Goal: Task Accomplishment & Management: Manage account settings

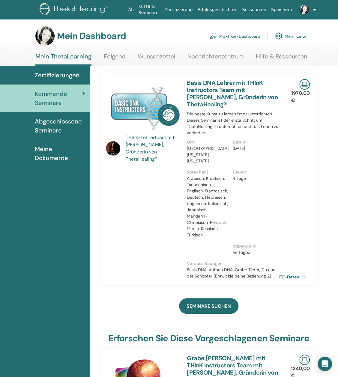
click at [70, 99] on span "Kommende Seminare" at bounding box center [58, 98] width 47 height 18
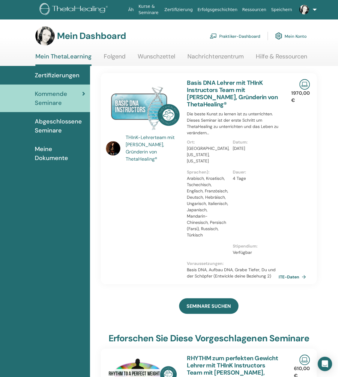
click at [51, 125] on font "Abgeschlossene Seminare" at bounding box center [58, 126] width 47 height 17
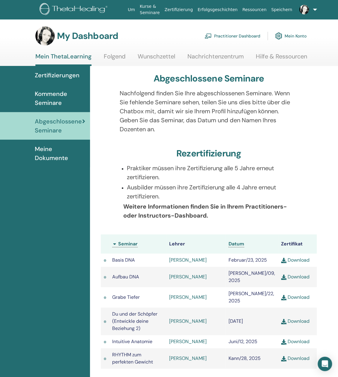
click at [59, 102] on span "Kommende Seminare" at bounding box center [60, 98] width 50 height 18
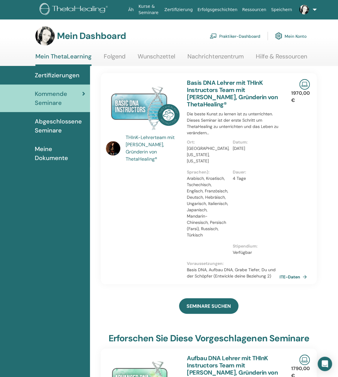
click at [304, 272] on link "ITE-Daten" at bounding box center [294, 276] width 30 height 9
click at [49, 160] on font "Meine Dokumente" at bounding box center [51, 153] width 33 height 17
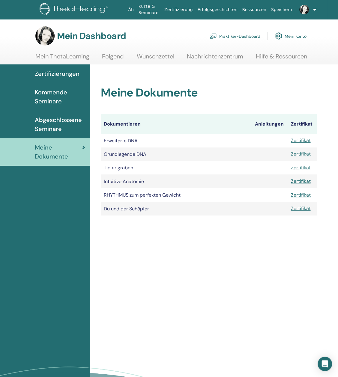
click at [50, 128] on font "Abgeschlossene Seminare" at bounding box center [58, 124] width 47 height 17
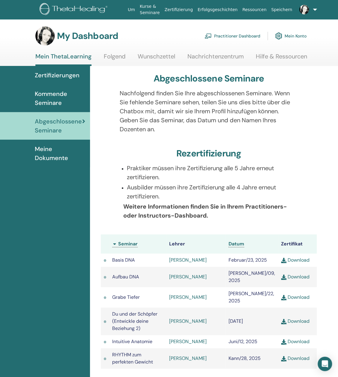
click at [49, 99] on span "Kommende Seminare" at bounding box center [60, 98] width 50 height 18
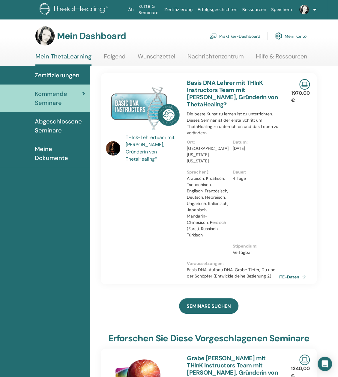
click at [311, 9] on ul "Äh Kurse & Seminare Zertifizierung Erfolgsgeschichten Ressourcen Speichern NK N…" at bounding box center [218, 9] width 220 height 19
click at [309, 10] on link at bounding box center [301, 9] width 15 height 19
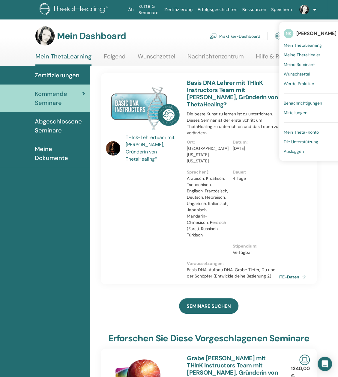
click at [299, 64] on font "Meine Seminare" at bounding box center [299, 64] width 31 height 5
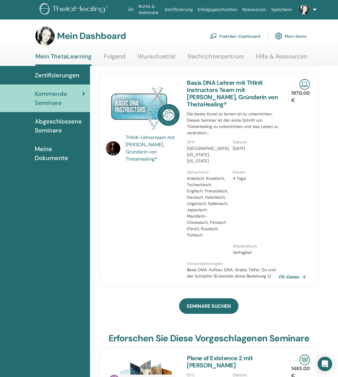
click at [71, 75] on font "Zertifizierungen" at bounding box center [57, 75] width 45 height 8
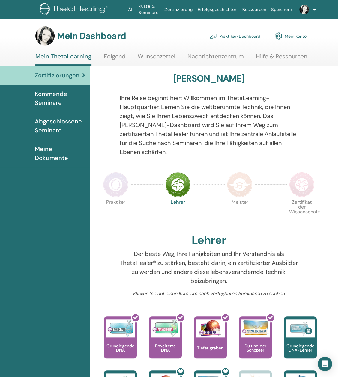
click at [299, 9] on img at bounding box center [304, 10] width 10 height 10
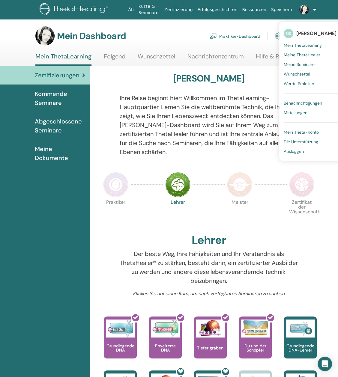
click at [304, 54] on font "Meine ThetaHealer" at bounding box center [302, 54] width 37 height 5
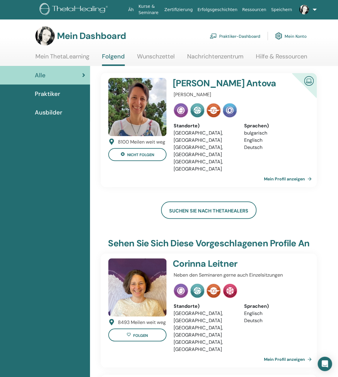
click at [309, 12] on link at bounding box center [301, 9] width 15 height 19
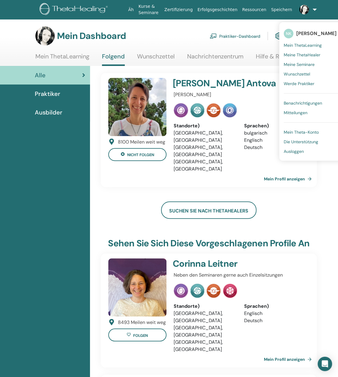
click at [305, 45] on font "Mein ThetaLearning" at bounding box center [303, 45] width 38 height 5
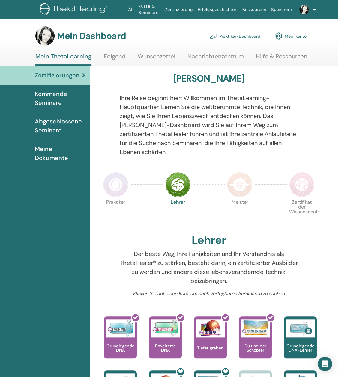
click at [47, 101] on font "Kommende Seminare" at bounding box center [51, 98] width 32 height 17
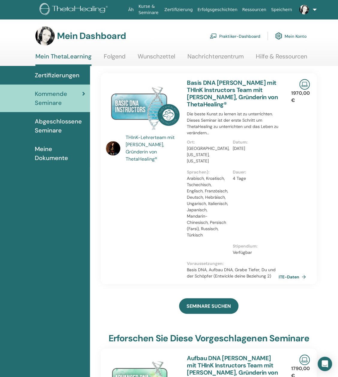
click at [116, 56] on font "Folgend" at bounding box center [115, 56] width 22 height 8
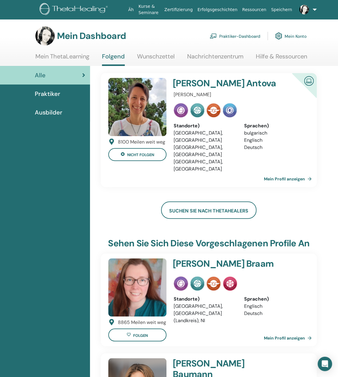
click at [150, 54] on font "Wunschzettel" at bounding box center [155, 56] width 37 height 8
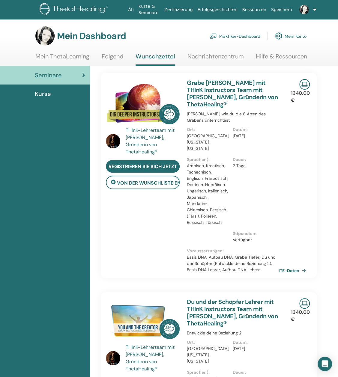
click at [209, 57] on font "Nachrichtenzentrum" at bounding box center [215, 56] width 56 height 8
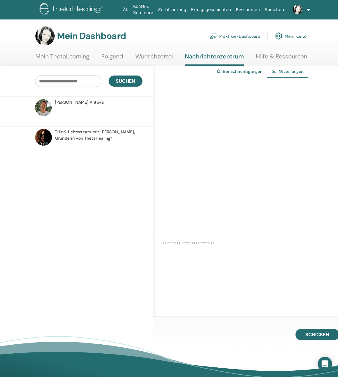
click at [98, 137] on font "Gründerin von ThetaHealing®" at bounding box center [84, 138] width 58 height 5
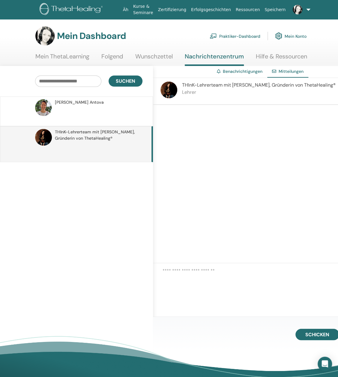
click at [249, 35] on font "Praktiker-Dashboard" at bounding box center [239, 36] width 41 height 5
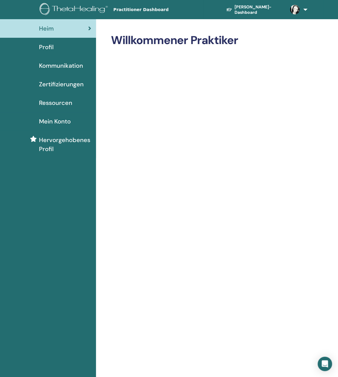
click at [56, 83] on span "Zertifizierungen" at bounding box center [61, 84] width 45 height 9
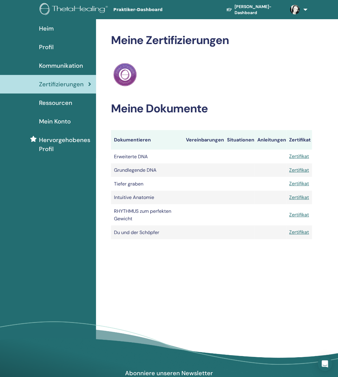
click at [57, 44] on div "Profil" at bounding box center [48, 47] width 86 height 9
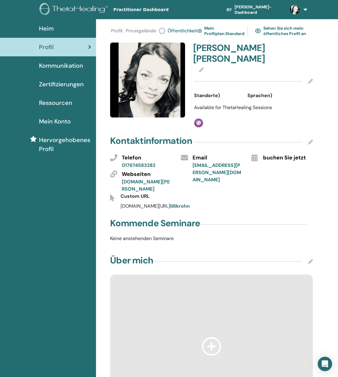
click at [302, 10] on link at bounding box center [295, 9] width 20 height 19
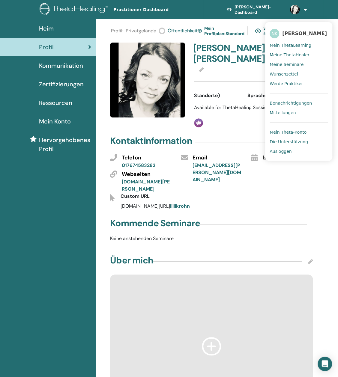
click at [273, 154] on link "Ausloggen" at bounding box center [299, 152] width 58 height 10
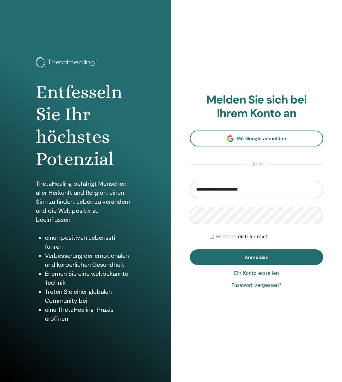
drag, startPoint x: 246, startPoint y: 192, endPoint x: 131, endPoint y: 191, distance: 114.8
click at [131, 191] on div "Entfesseln Sie Ihr höchstes Potenzial ThetaHealing befähigt Menschen aller Herk…" at bounding box center [171, 191] width 342 height 382
type input "**********"
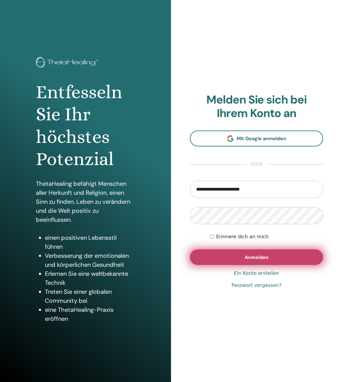
click at [267, 260] on font "Anmelden" at bounding box center [257, 257] width 24 height 6
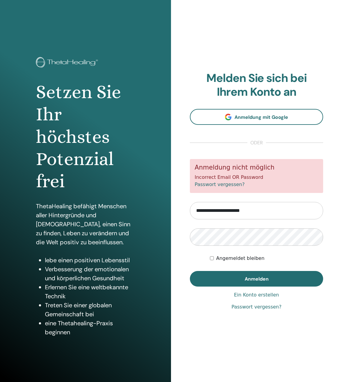
click at [264, 215] on input "**********" at bounding box center [256, 210] width 133 height 17
click at [258, 212] on input "**********" at bounding box center [256, 210] width 133 height 17
click at [285, 209] on input "**********" at bounding box center [256, 210] width 133 height 17
click at [191, 321] on div "**********" at bounding box center [256, 191] width 171 height 382
click at [190, 271] on button "Anmelden" at bounding box center [256, 279] width 133 height 16
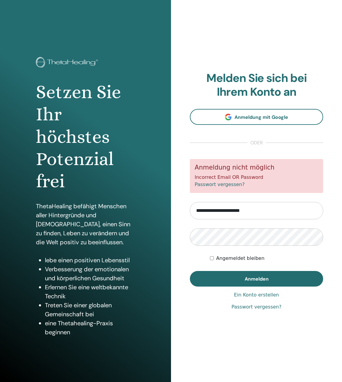
click at [266, 308] on link "Passwort vergessen?" at bounding box center [257, 306] width 50 height 7
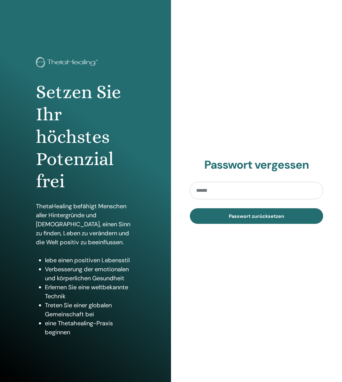
click at [209, 190] on input "email" at bounding box center [256, 190] width 133 height 17
type input "**********"
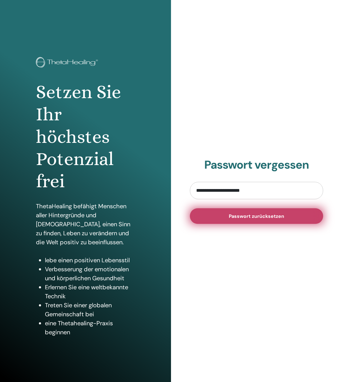
click at [248, 219] on span "Passwort zurücksetzen" at bounding box center [256, 216] width 55 height 6
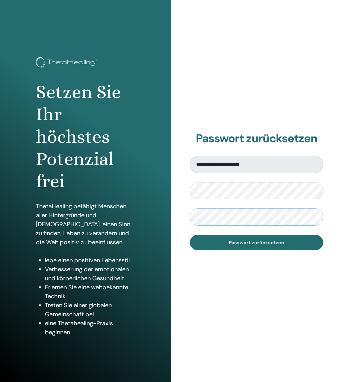
click at [190, 234] on button "Passwort zurücksetzen" at bounding box center [256, 242] width 133 height 16
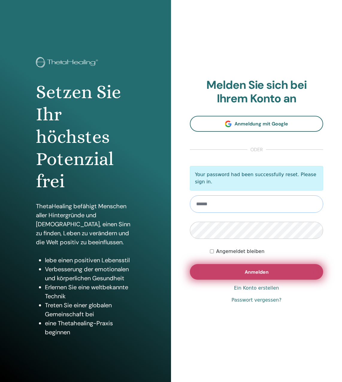
type input "**********"
click at [264, 269] on span "Anmelden" at bounding box center [257, 272] width 24 height 6
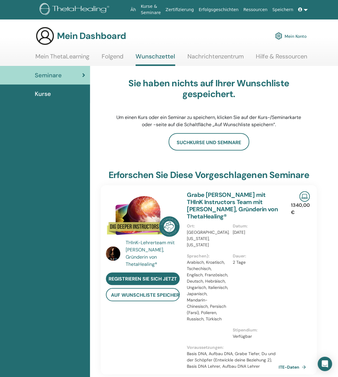
click at [61, 54] on font "Mein ThetaLearning" at bounding box center [62, 56] width 54 height 8
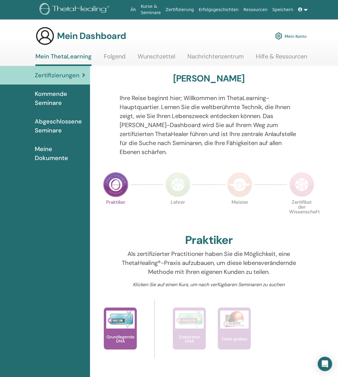
click at [48, 100] on font "Kommende Seminare" at bounding box center [51, 98] width 32 height 17
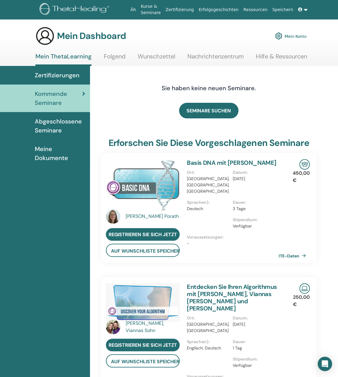
click at [302, 36] on font "Mein Konto" at bounding box center [296, 36] width 22 height 5
